Goal: Task Accomplishment & Management: Use online tool/utility

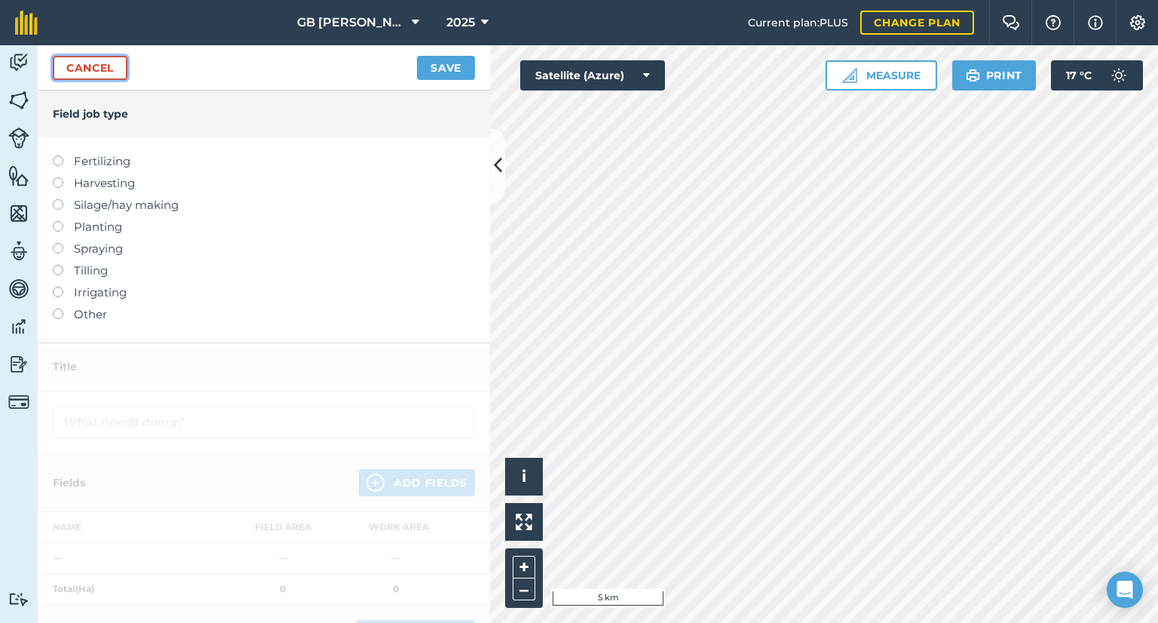
click at [105, 67] on link "Cancel" at bounding box center [90, 68] width 75 height 24
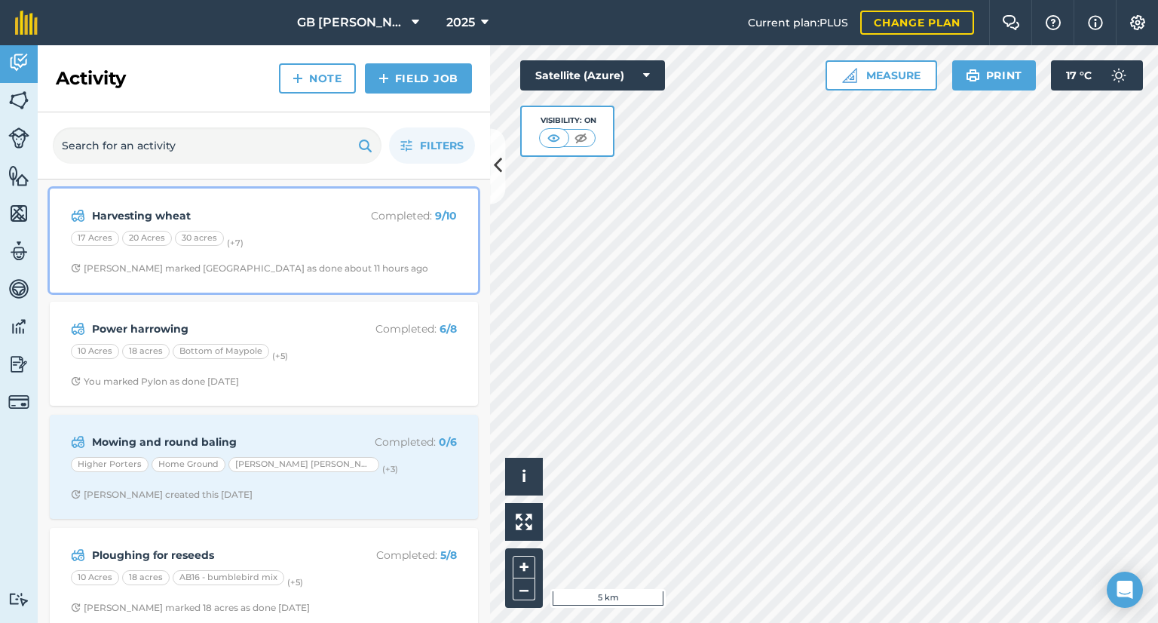
click at [305, 231] on div "17 Acres 20 Acres 30 acres (+ 7 )" at bounding box center [264, 241] width 386 height 20
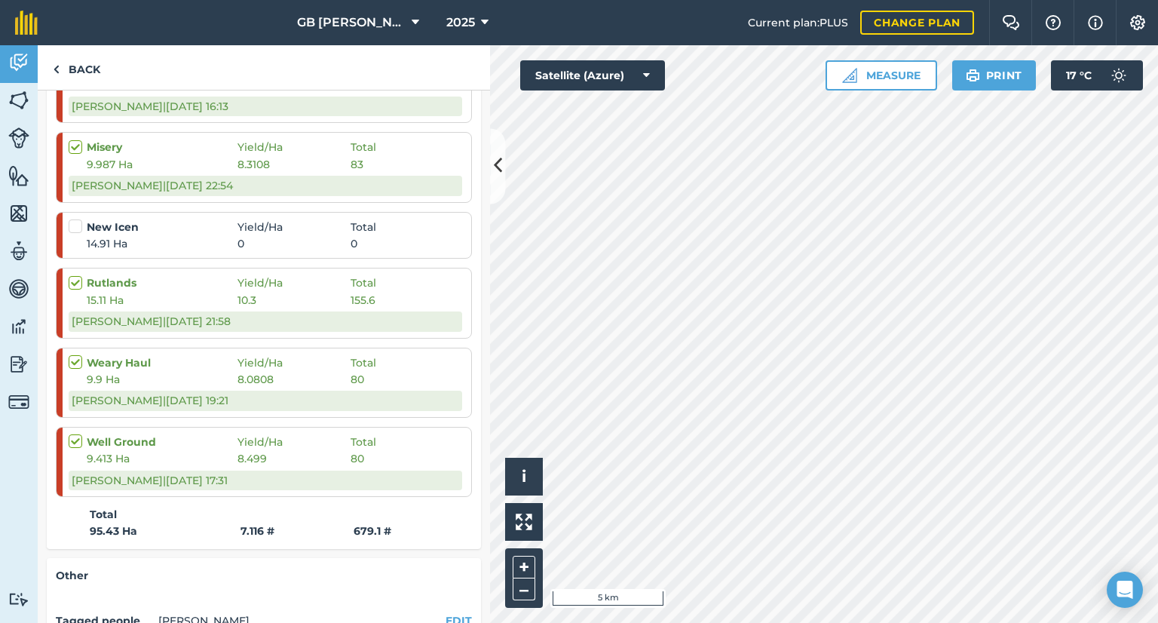
scroll to position [679, 0]
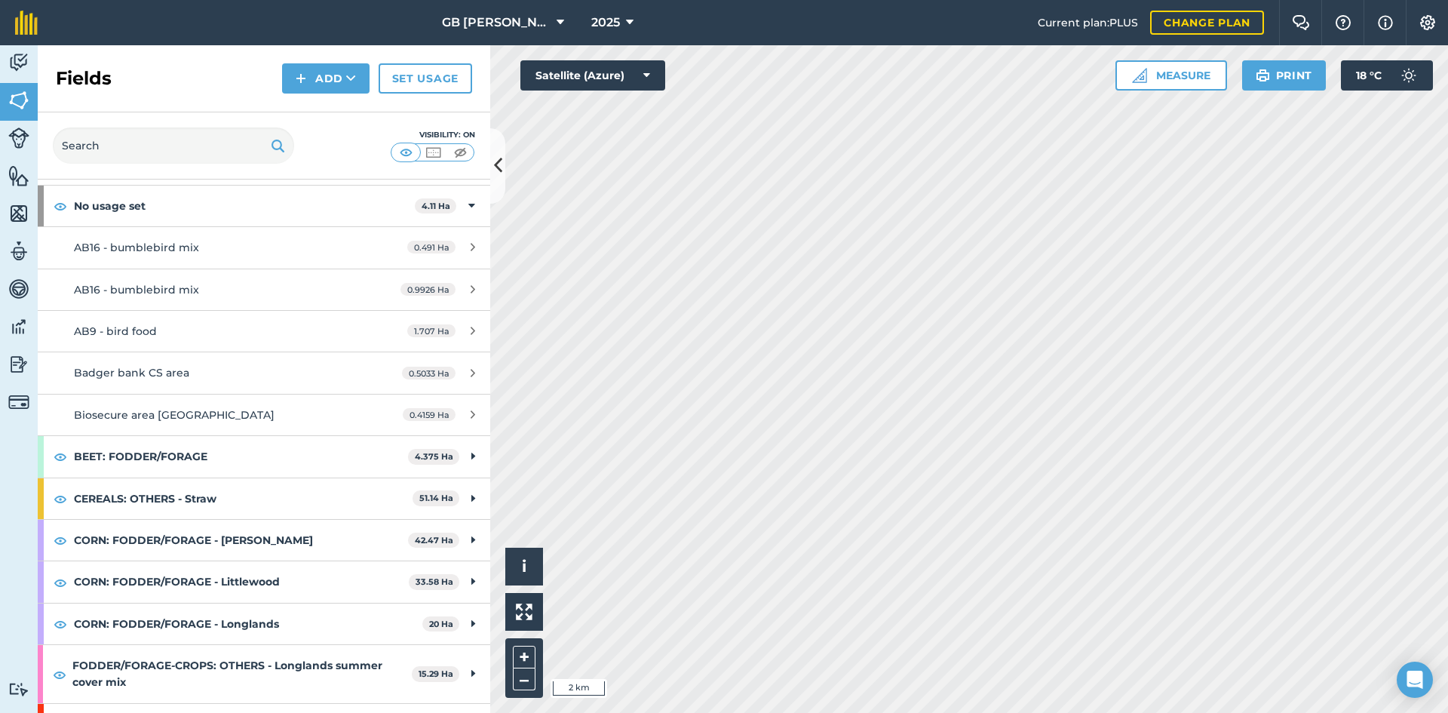
scroll to position [226, 0]
